Goal: Task Accomplishment & Management: Manage account settings

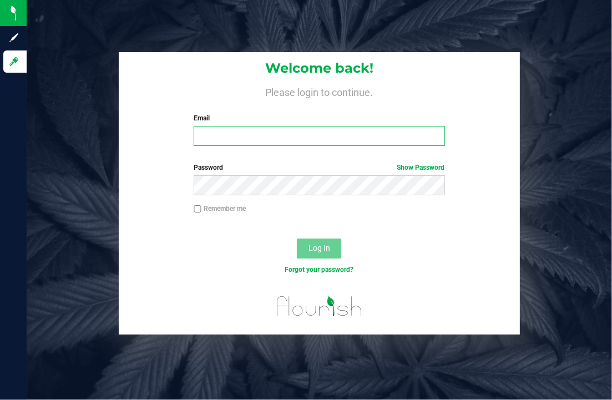
type input "[PERSON_NAME][EMAIL_ADDRESS][DOMAIN_NAME]"
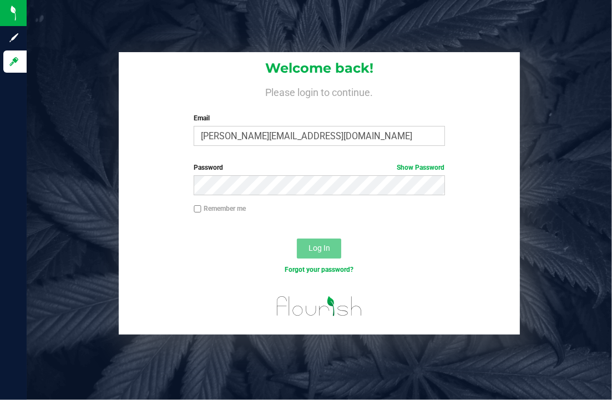
click at [189, 254] on div "Log In" at bounding box center [319, 252] width 401 height 37
click at [310, 251] on span "Log In" at bounding box center [319, 248] width 22 height 9
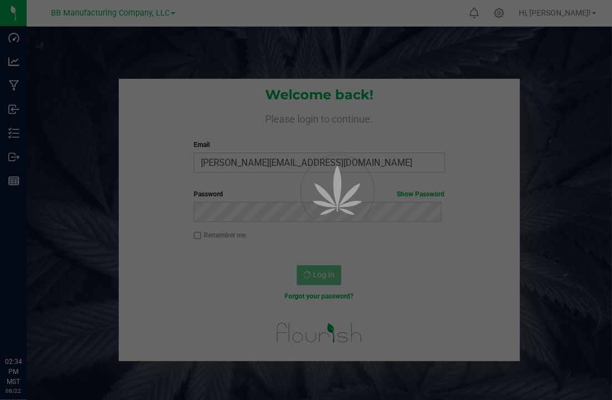
click at [139, 269] on div at bounding box center [306, 200] width 612 height 400
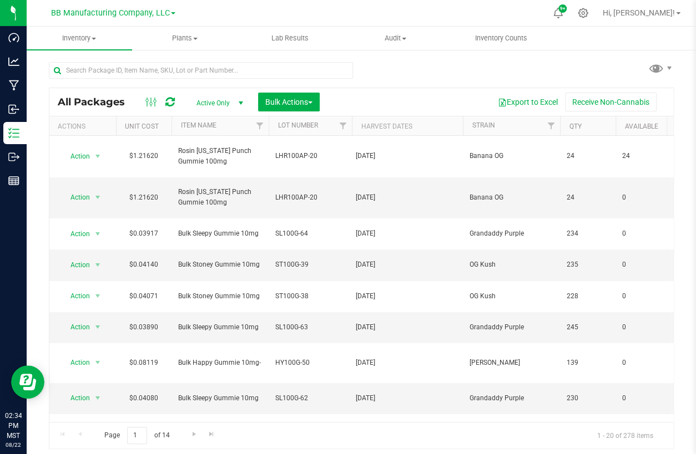
click at [431, 59] on div "All Packages Active Only Active Only Lab Samples Locked All Bulk Actions Add to…" at bounding box center [361, 251] width 625 height 398
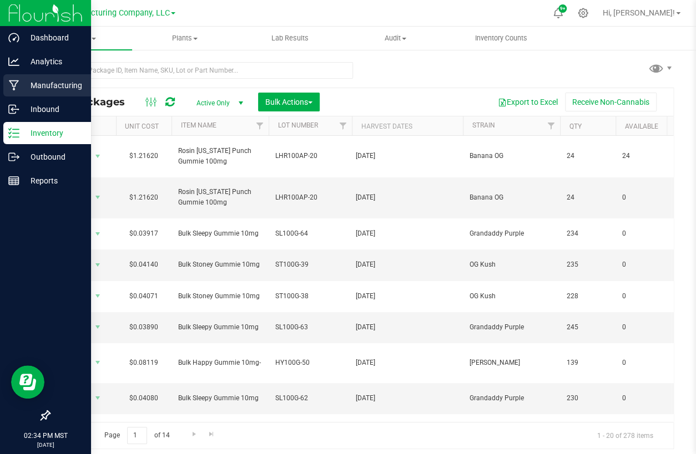
click at [38, 81] on p "Manufacturing" at bounding box center [52, 85] width 67 height 13
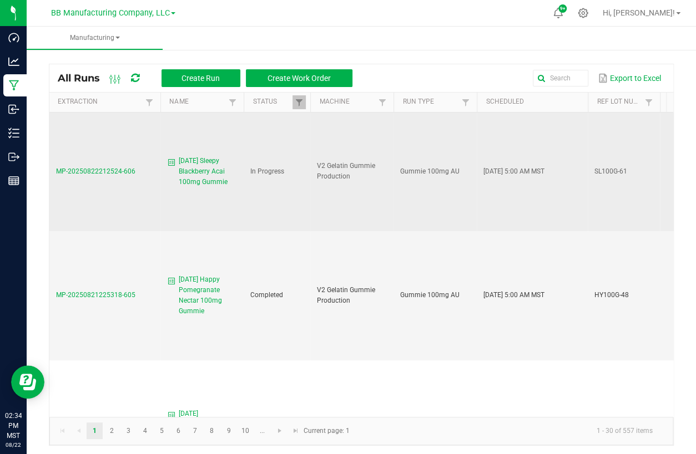
click at [108, 174] on span "MP-20250822212524-606" at bounding box center [95, 172] width 79 height 8
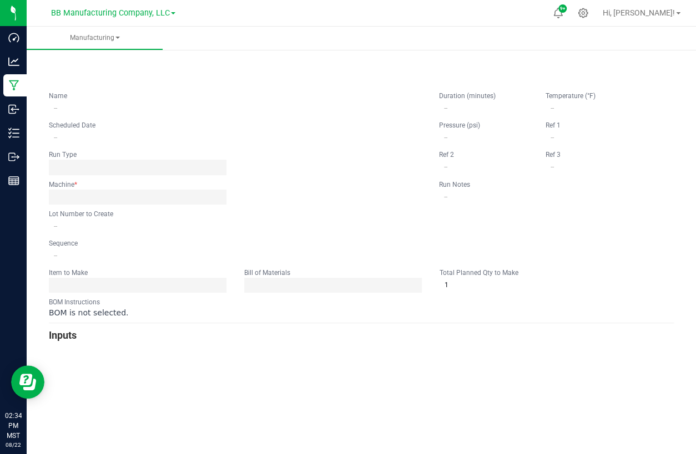
type input "[DATE] Sleepy Blackberry Acai 100mg Gummie"
type input "[DATE] 5:00 AM"
type input "SL100G-61"
type input "0"
type input "7,248"
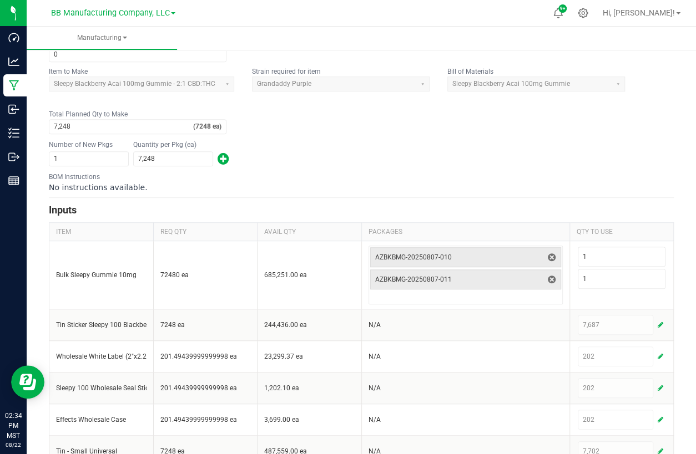
scroll to position [250, 0]
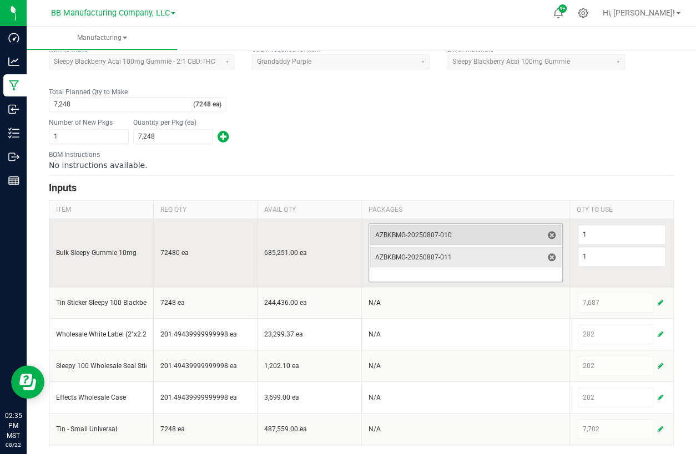
click at [438, 231] on span "AZBKBMG-20250807-010" at bounding box center [459, 235] width 168 height 9
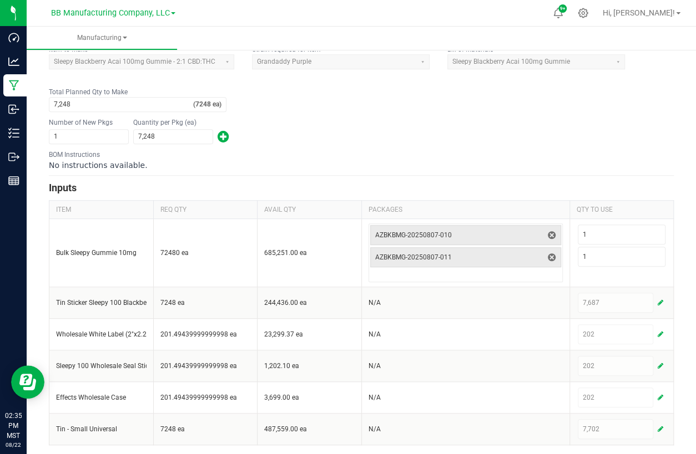
click at [434, 132] on div "Number of New Pkgs 1 Quantity per Pkg (ea) 7,248" at bounding box center [361, 130] width 625 height 29
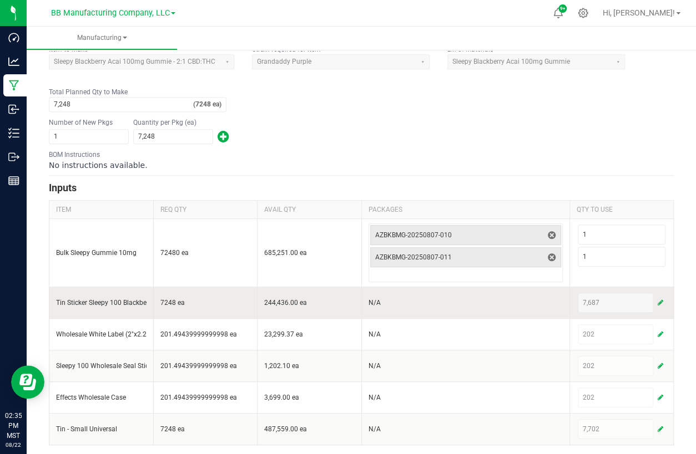
click at [611, 302] on span "button" at bounding box center [660, 302] width 6 height 9
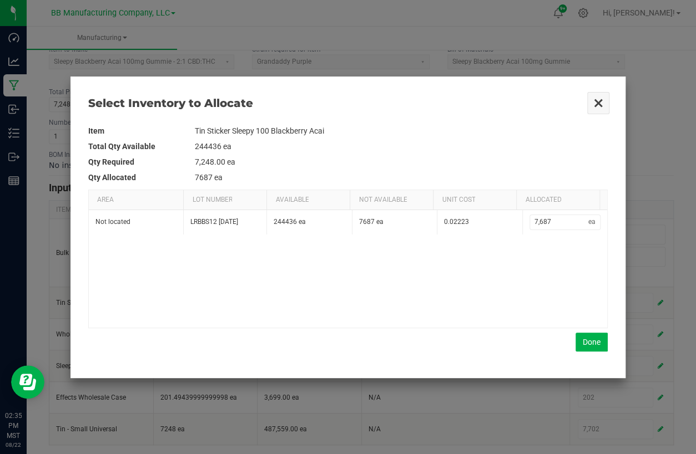
click at [590, 103] on button "Close" at bounding box center [597, 103] width 23 height 23
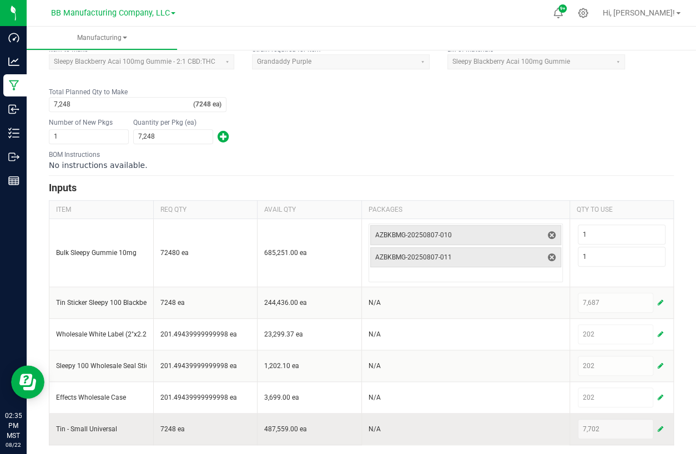
click at [611, 399] on span "button" at bounding box center [660, 429] width 6 height 9
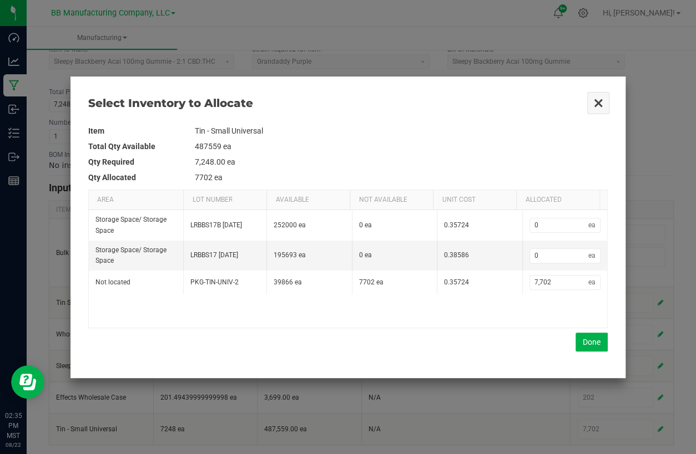
click at [599, 99] on button "Close" at bounding box center [597, 103] width 23 height 23
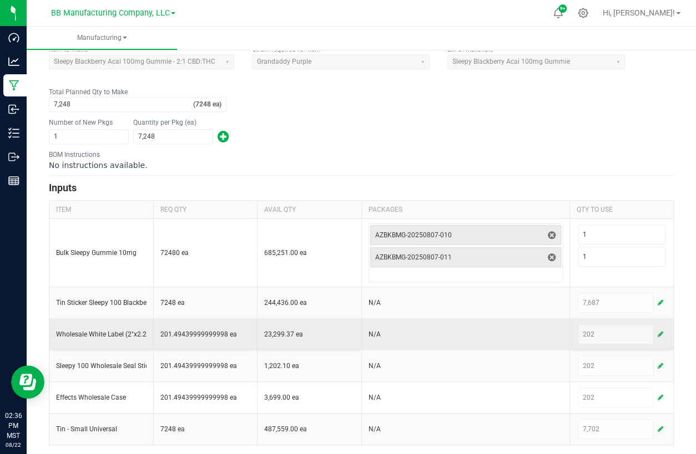
click at [611, 331] on span "button" at bounding box center [660, 334] width 6 height 9
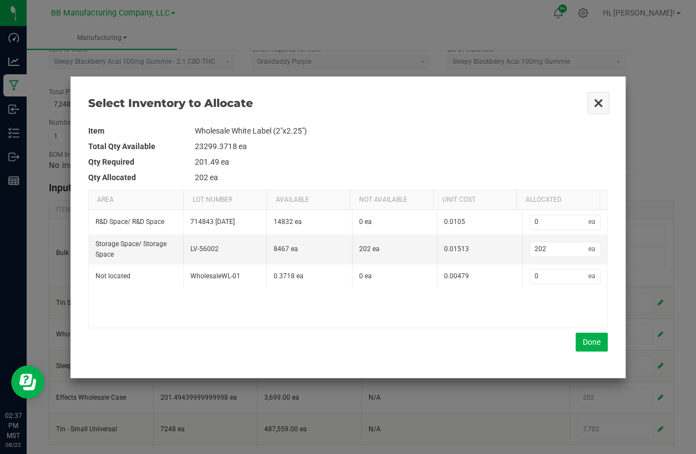
click at [595, 100] on button "Close" at bounding box center [597, 103] width 23 height 23
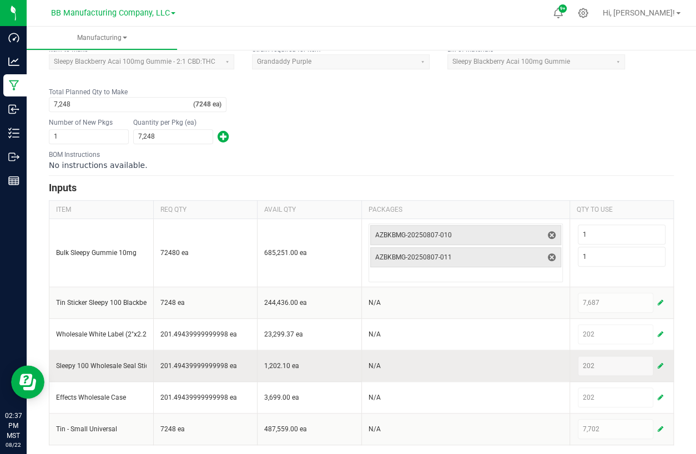
click at [611, 363] on span "button" at bounding box center [660, 366] width 6 height 9
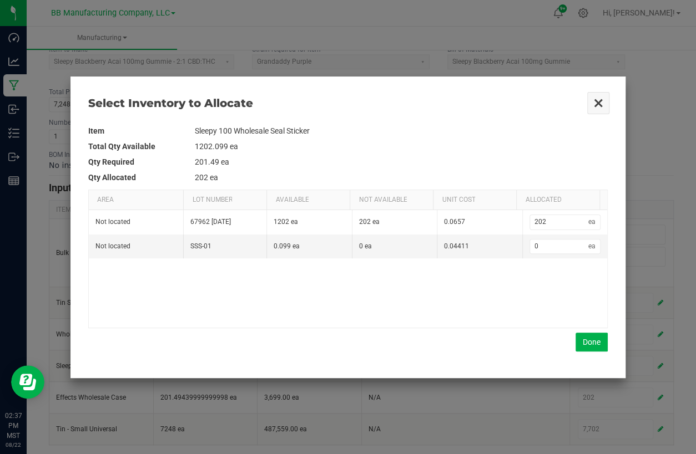
click at [592, 97] on button "Close" at bounding box center [597, 103] width 23 height 23
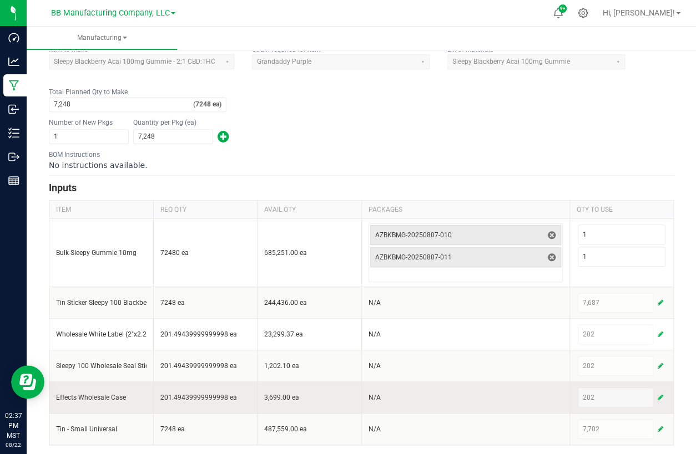
click at [611, 393] on span "button" at bounding box center [660, 397] width 6 height 9
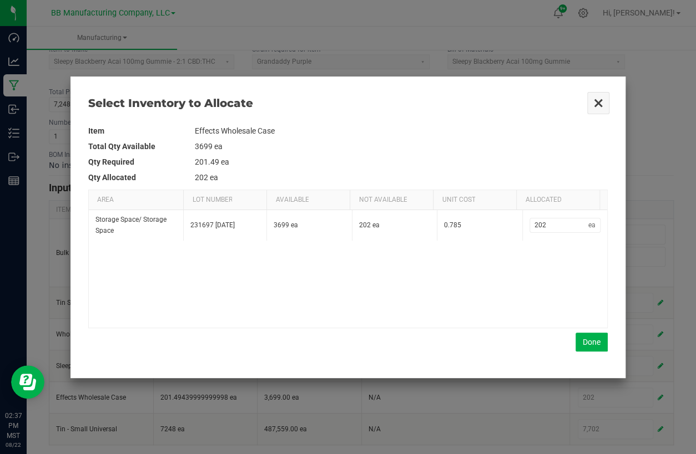
click at [600, 93] on button "Close" at bounding box center [597, 103] width 23 height 23
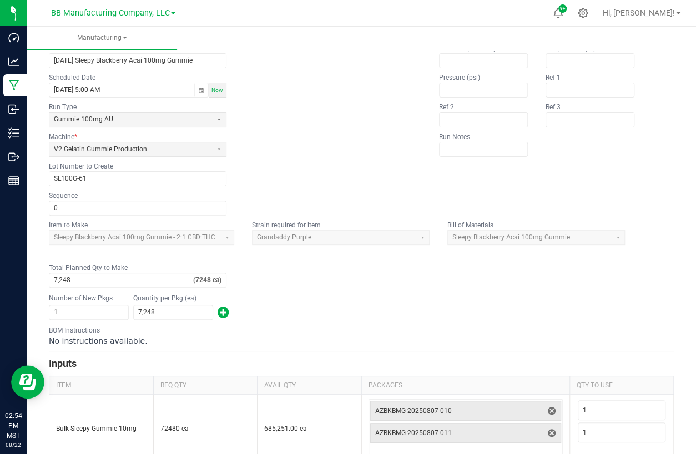
scroll to position [0, 0]
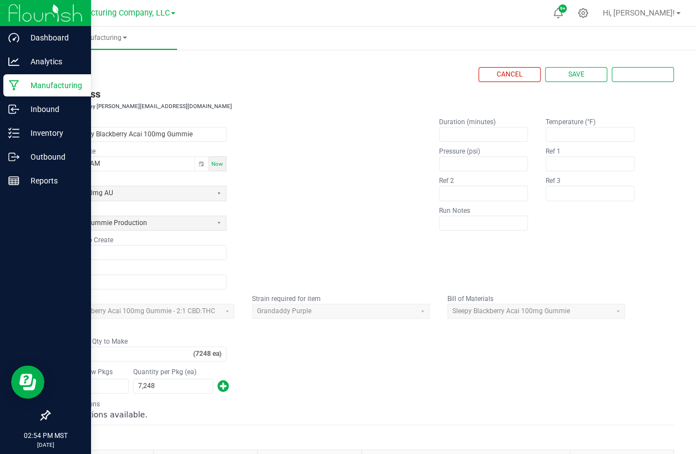
click at [22, 89] on p "Manufacturing" at bounding box center [52, 85] width 67 height 13
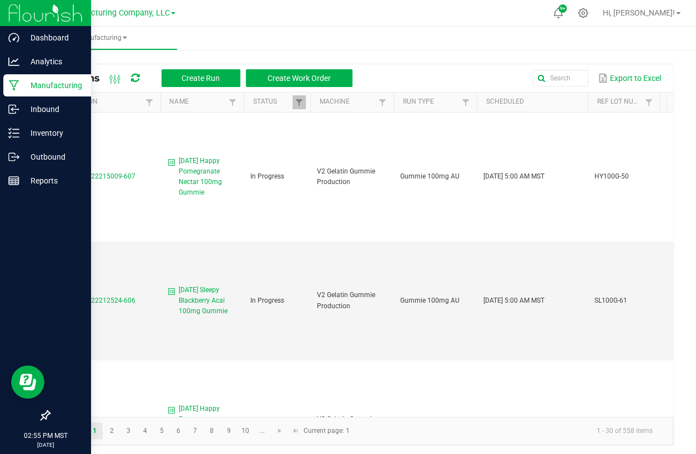
click at [405, 80] on div "Export to Excel" at bounding box center [513, 78] width 304 height 19
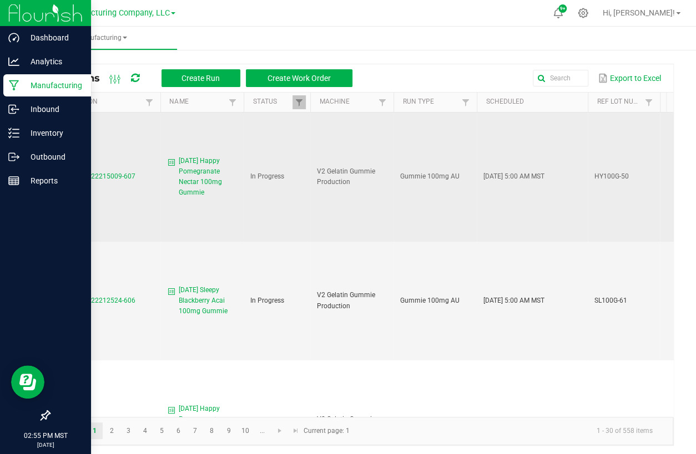
click at [96, 173] on span "MP-20250822215009-607" at bounding box center [95, 177] width 79 height 8
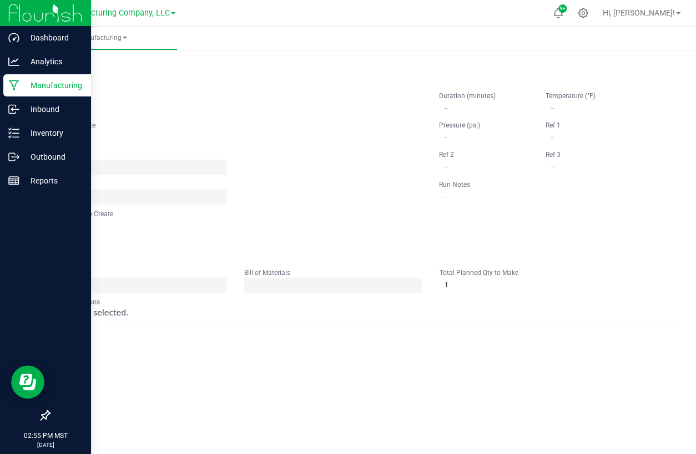
type input "[DATE] Happy Pomegranate Nectar 100mg Gummie"
type input "[DATE] 5:00 AM"
type input "HY100G-50"
type input "0"
type input "492"
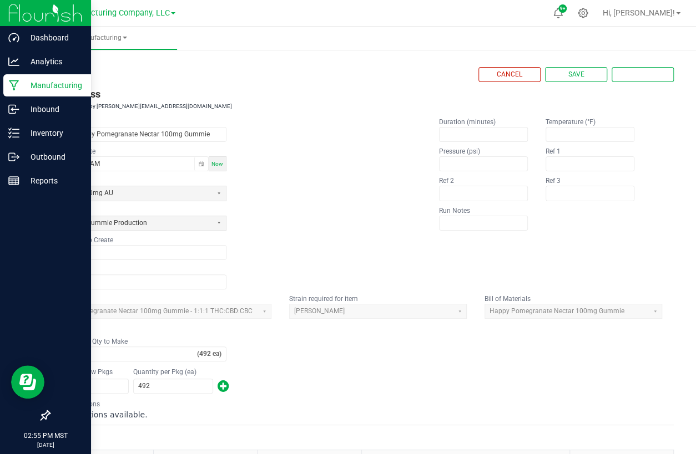
click at [306, 116] on form "< All Runs Cancel Save Complete In Progress Created: [DATE] by [PERSON_NAME][EM…" at bounding box center [361, 381] width 625 height 628
click at [331, 122] on fieldset "Name [DATE] Happy Pomegranate Nectar 100mg Gummie Scheduled Date [DATE] 5:00 AM…" at bounding box center [235, 203] width 372 height 173
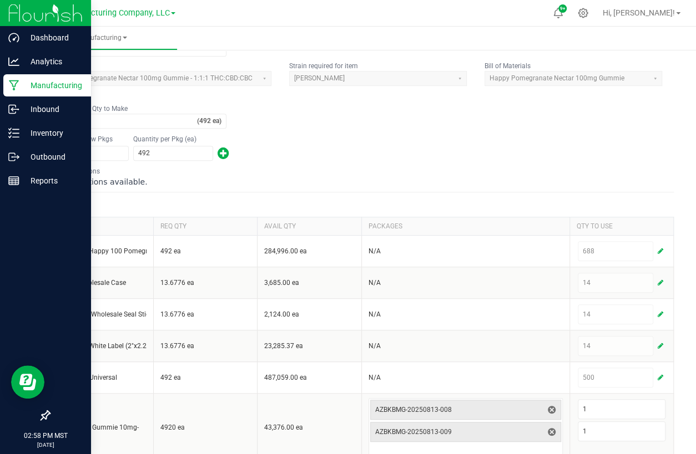
scroll to position [250, 0]
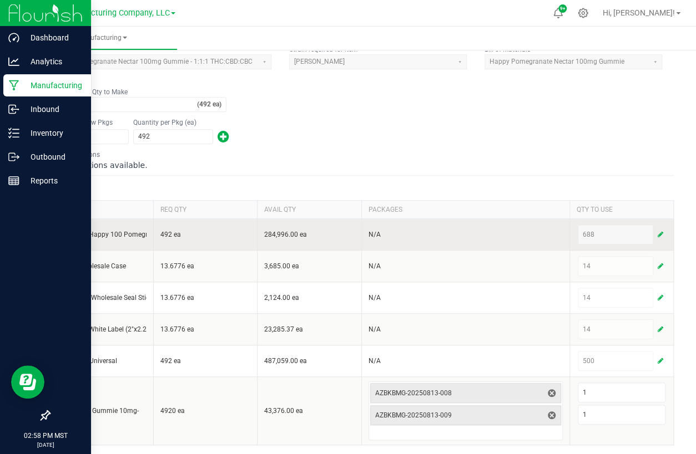
click at [611, 232] on span "button" at bounding box center [660, 234] width 6 height 9
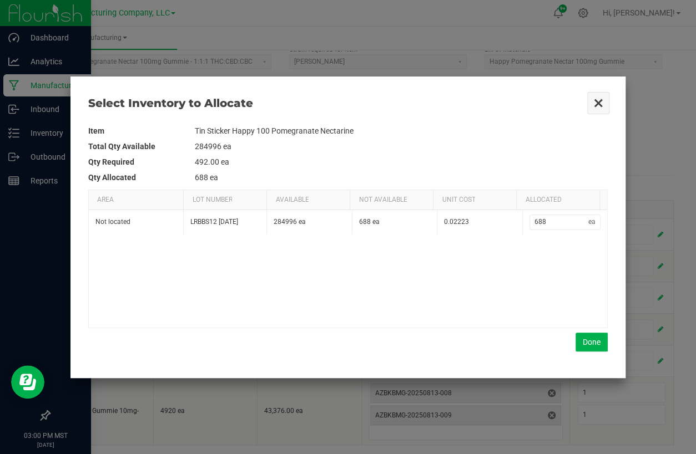
click at [596, 99] on button "Close" at bounding box center [597, 103] width 23 height 23
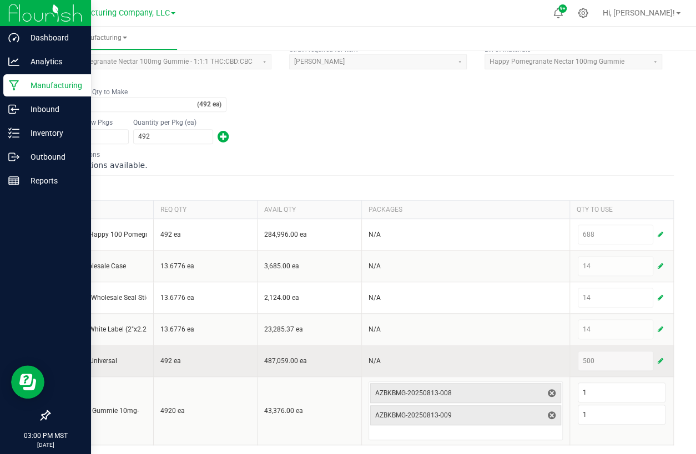
click at [611, 358] on span "button" at bounding box center [660, 361] width 6 height 9
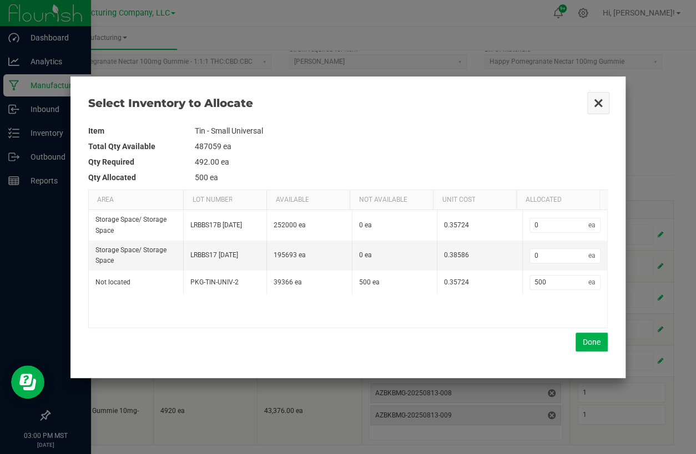
click at [591, 99] on button "Close" at bounding box center [597, 103] width 23 height 23
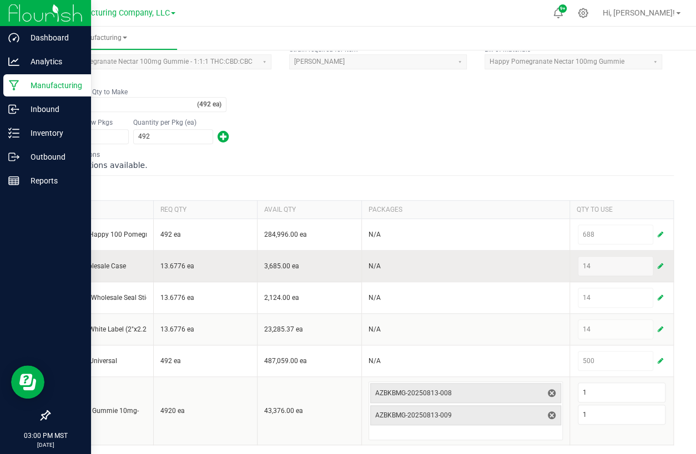
click at [611, 262] on span "button" at bounding box center [660, 266] width 6 height 9
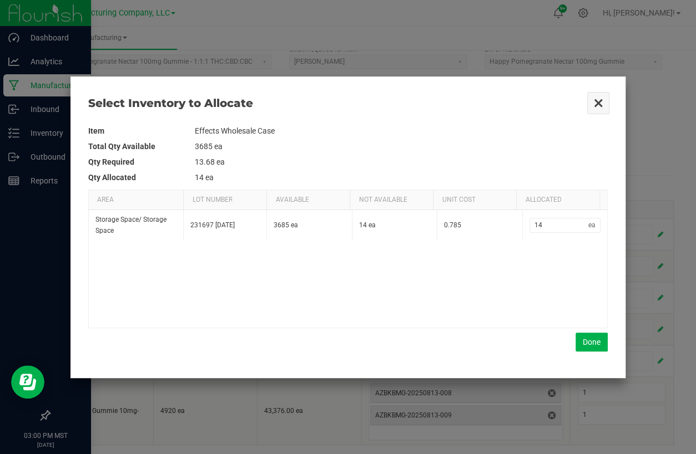
click at [602, 102] on button "Close" at bounding box center [597, 103] width 23 height 23
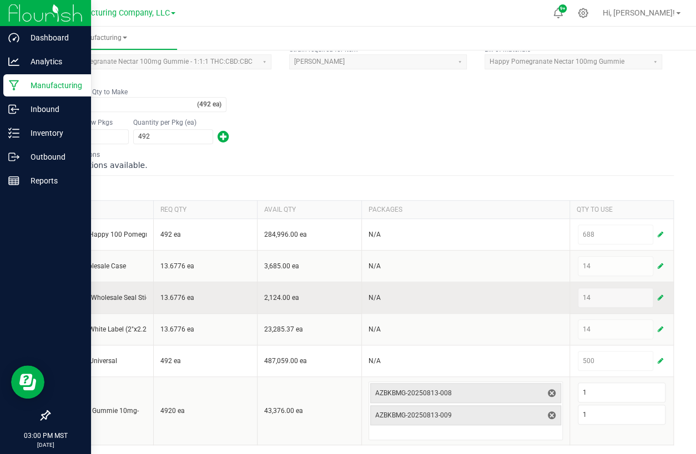
click at [611, 293] on span "button" at bounding box center [660, 297] width 6 height 9
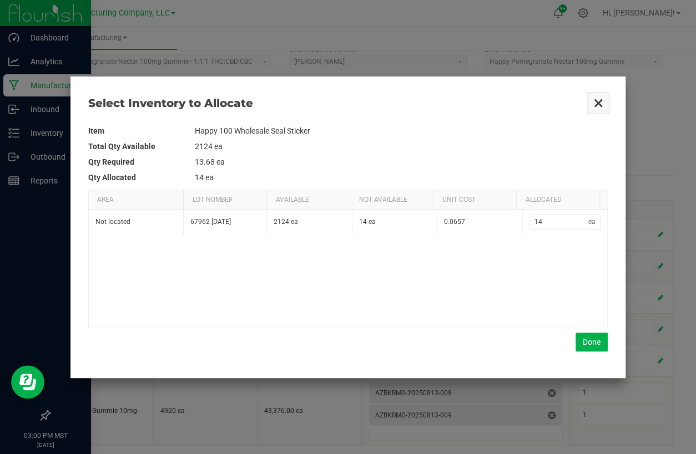
click at [590, 98] on button "Close" at bounding box center [597, 103] width 23 height 23
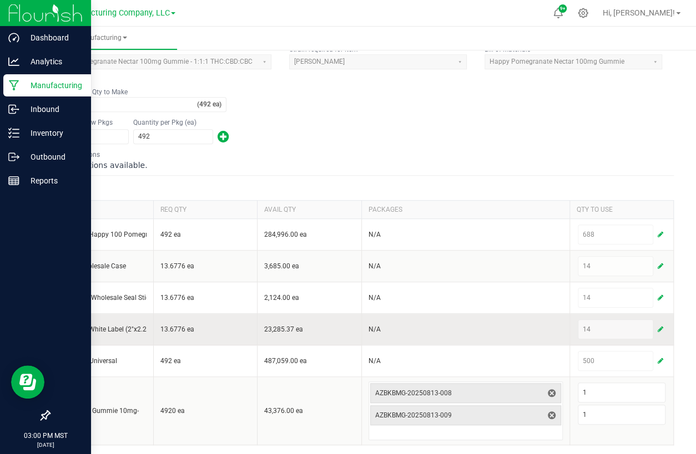
click at [611, 327] on span "button" at bounding box center [660, 329] width 6 height 9
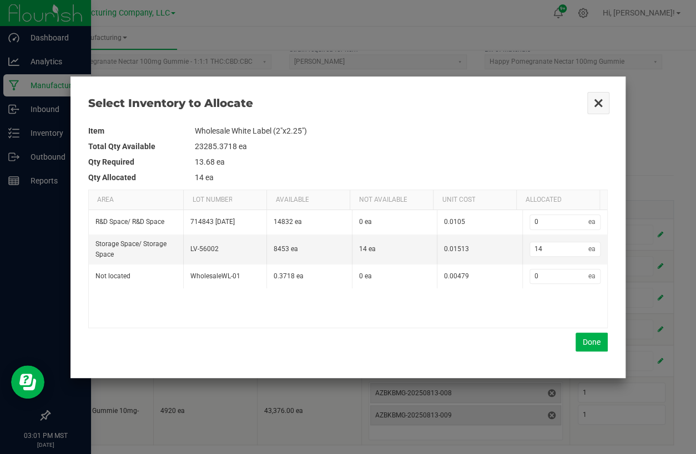
click at [600, 100] on button "Close" at bounding box center [597, 103] width 23 height 23
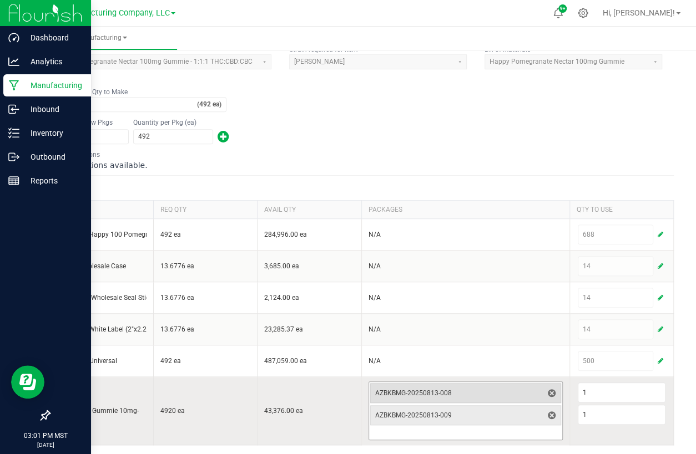
click at [444, 390] on span "AZBKBMG-20250813-008" at bounding box center [459, 393] width 168 height 9
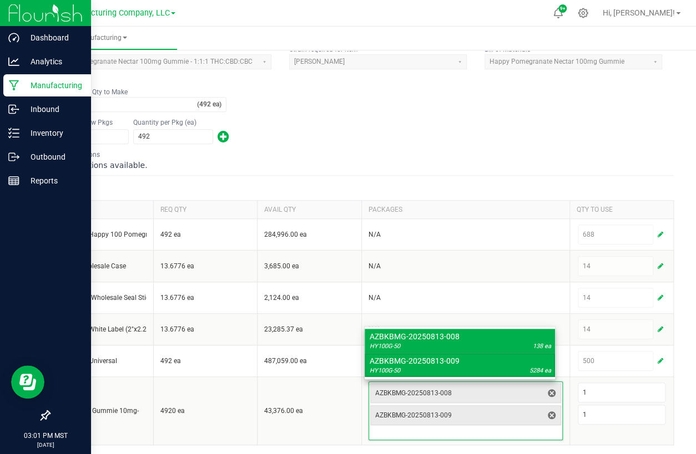
click at [424, 128] on div "Number of New Pkgs 1 Quantity per Pkg (ea) 492" at bounding box center [361, 130] width 625 height 29
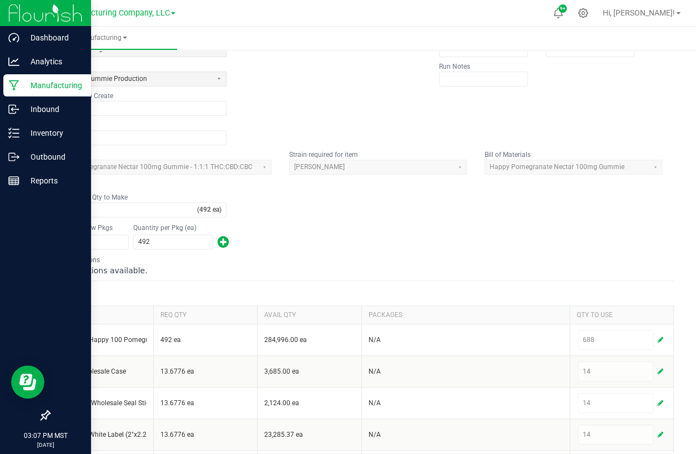
scroll to position [0, 0]
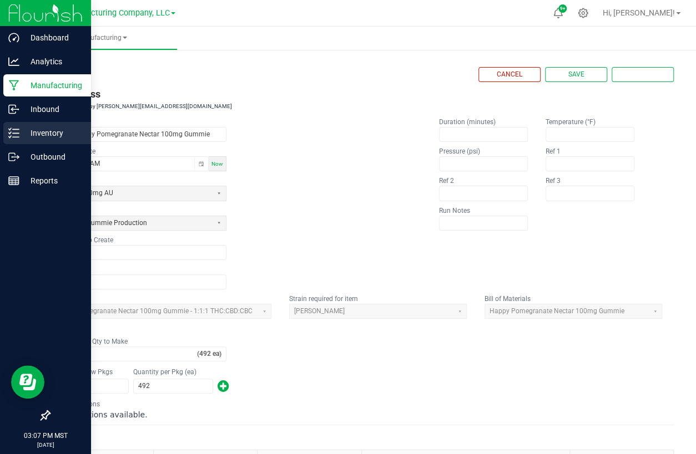
click at [13, 130] on icon at bounding box center [13, 133] width 11 height 11
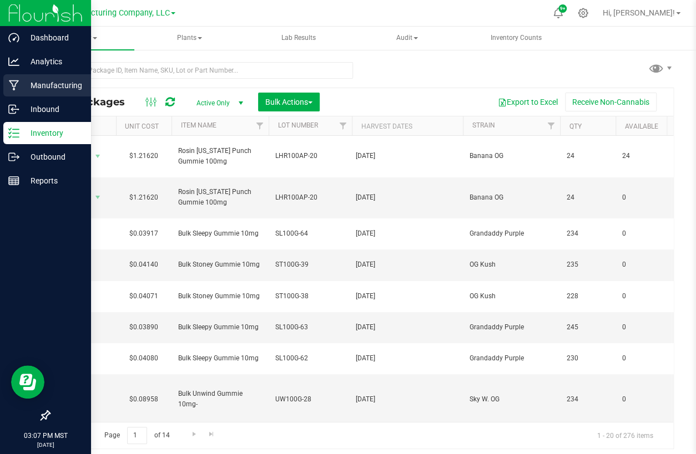
type input "[DATE]"
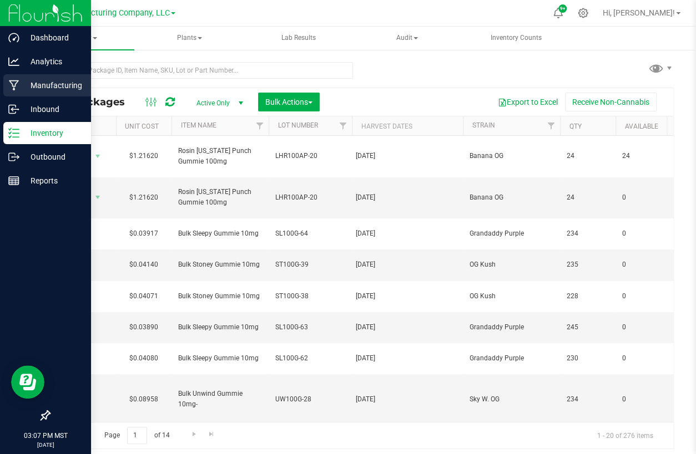
type input "[DATE]"
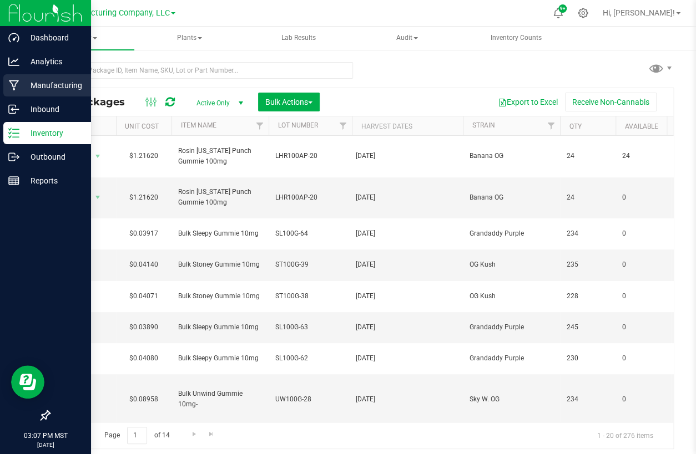
type input "[DATE]"
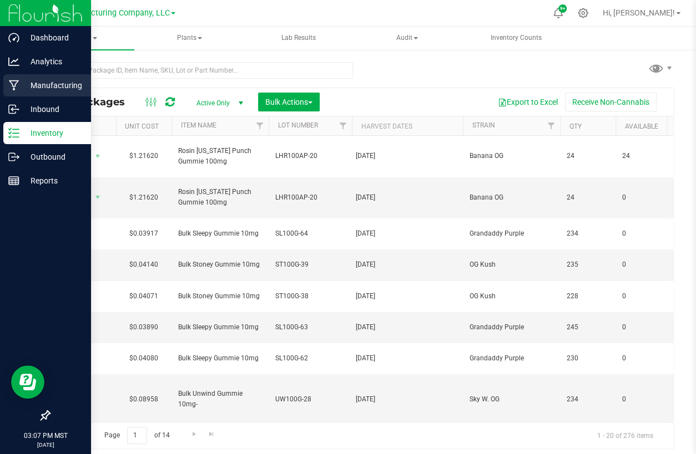
type input "[DATE]"
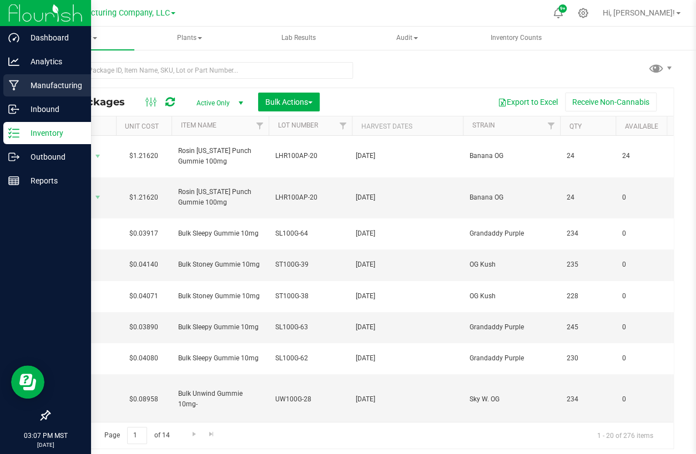
type input "[DATE]"
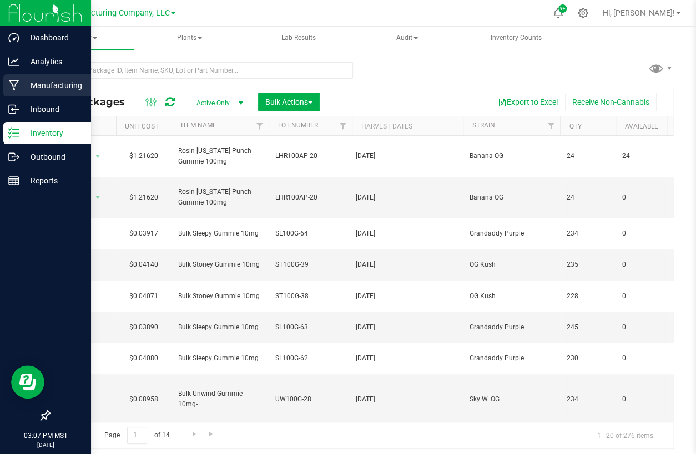
type input "[DATE]"
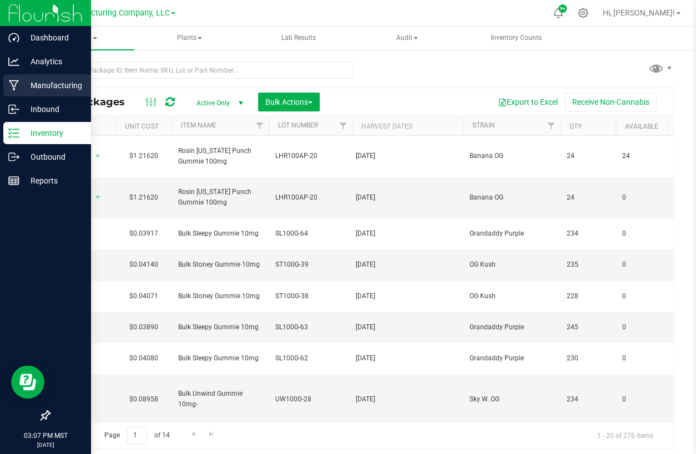
type input "[DATE]"
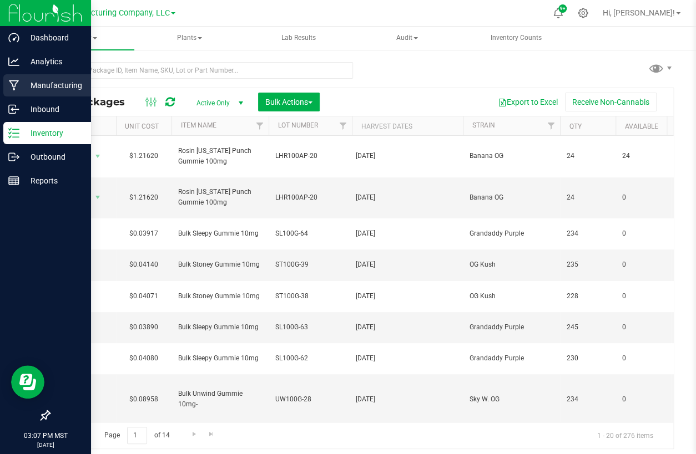
type input "[DATE]"
click at [27, 78] on div "Manufacturing" at bounding box center [47, 85] width 88 height 22
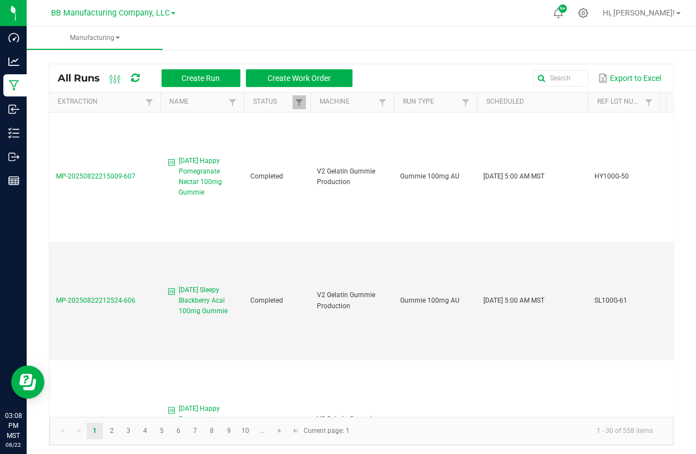
click at [297, 11] on div at bounding box center [372, 13] width 347 height 22
click at [611, 10] on span "Hi, [PERSON_NAME]!" at bounding box center [638, 12] width 72 height 9
